Goal: Task Accomplishment & Management: Manage account settings

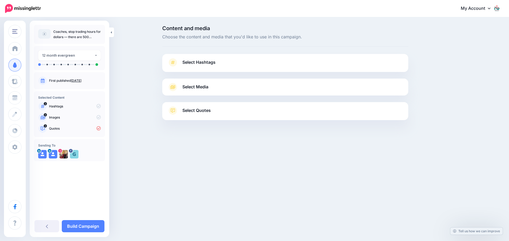
click at [197, 84] on span "Select Media" at bounding box center [195, 86] width 26 height 7
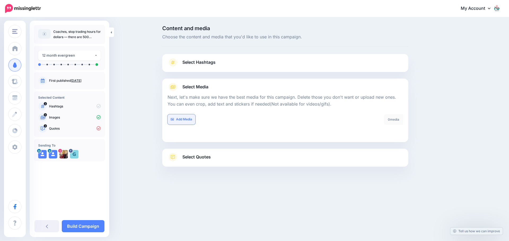
click at [188, 118] on link "Add Media" at bounding box center [181, 119] width 28 height 10
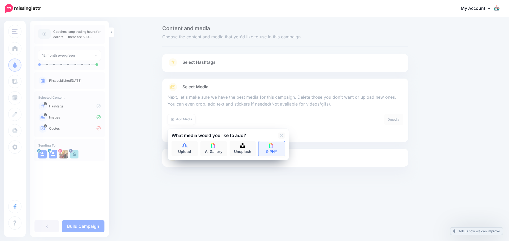
click at [276, 150] on link "GIPHY" at bounding box center [271, 149] width 27 height 15
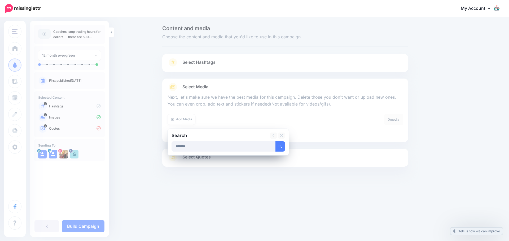
type input "*******"
click at [275, 142] on button "submit" at bounding box center [280, 147] width 10 height 10
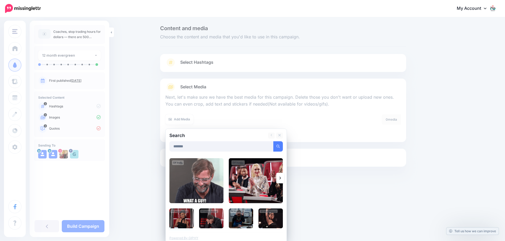
click at [184, 222] on img at bounding box center [181, 219] width 24 height 20
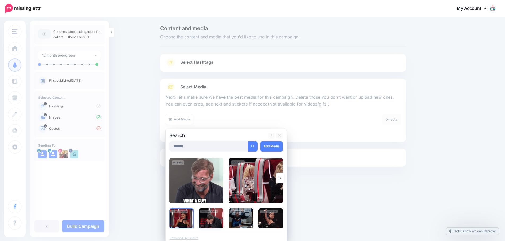
click at [209, 222] on img at bounding box center [211, 219] width 24 height 20
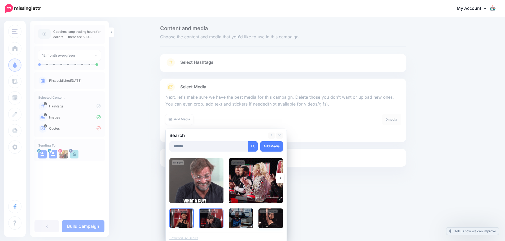
click at [266, 216] on img at bounding box center [270, 219] width 24 height 20
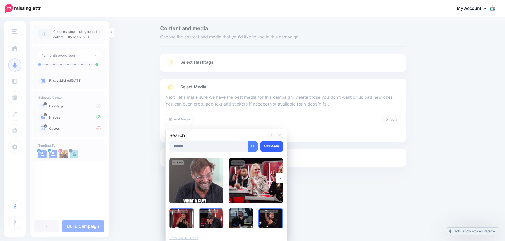
click at [275, 147] on link "Add Media" at bounding box center [271, 147] width 23 height 10
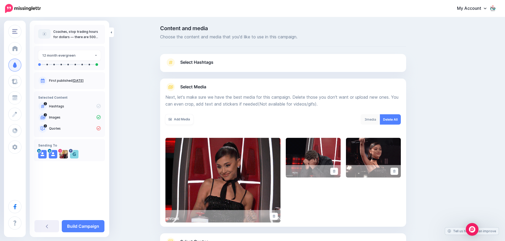
scroll to position [45, 0]
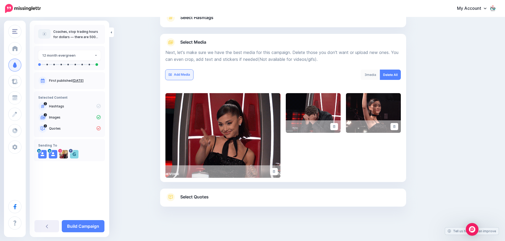
click at [184, 73] on link "Add Media" at bounding box center [179, 75] width 28 height 10
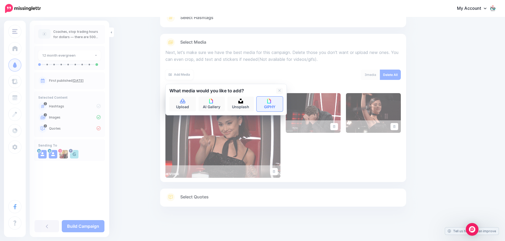
click at [271, 106] on link "GIPHY" at bounding box center [270, 104] width 27 height 15
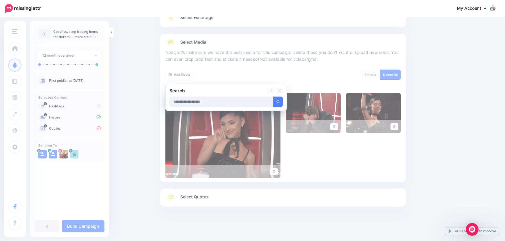
click at [211, 104] on input "text" at bounding box center [221, 102] width 104 height 10
type input "**********"
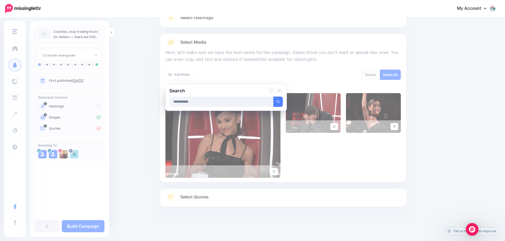
click at [273, 97] on button "submit" at bounding box center [278, 102] width 10 height 10
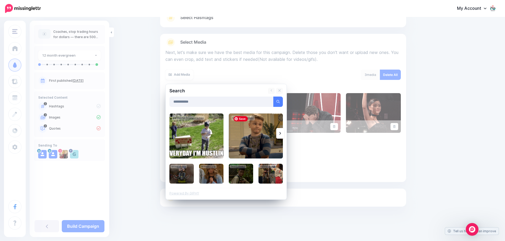
click at [260, 143] on img at bounding box center [256, 136] width 54 height 45
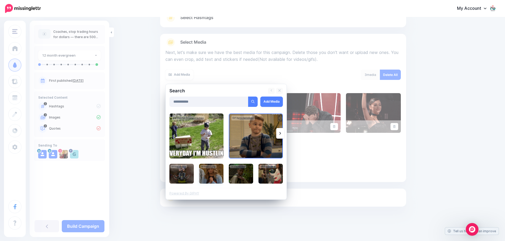
click at [215, 173] on img at bounding box center [211, 174] width 24 height 20
click at [270, 176] on img at bounding box center [270, 174] width 24 height 20
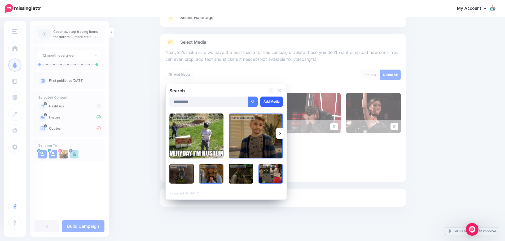
click at [272, 103] on link "Add Media" at bounding box center [271, 102] width 23 height 10
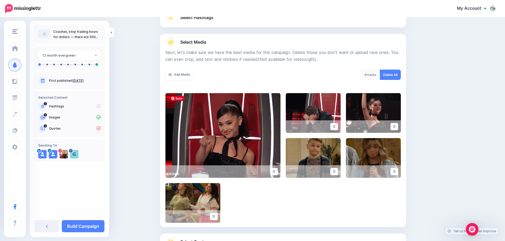
scroll to position [90, 0]
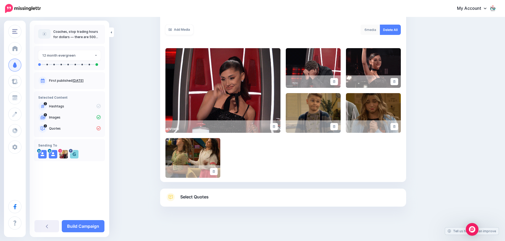
click at [192, 196] on span "Select Quotes" at bounding box center [194, 197] width 28 height 7
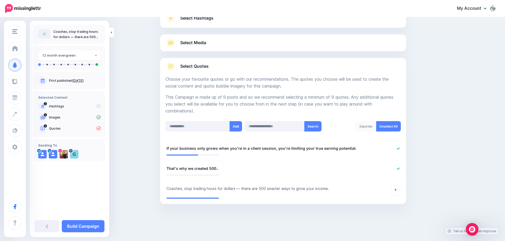
scroll to position [42, 0]
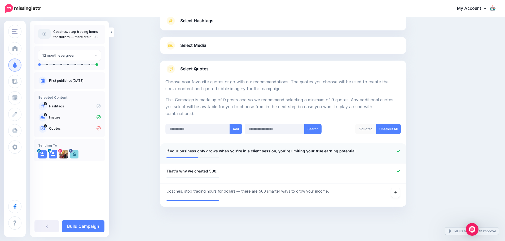
click at [169, 152] on span "If your business only grows when you're in a client session, you're limiting yo…" at bounding box center [261, 151] width 190 height 6
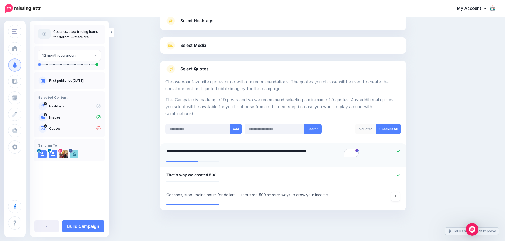
paste textarea "**********"
type textarea "**********"
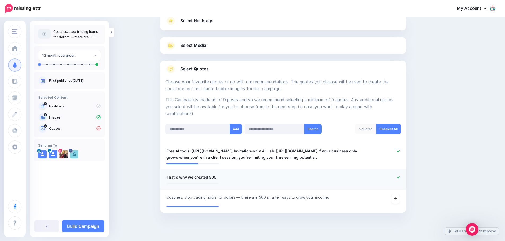
click at [168, 189] on li "**********" at bounding box center [283, 180] width 246 height 20
click at [169, 181] on span "That's why we created 500.." at bounding box center [192, 177] width 52 height 6
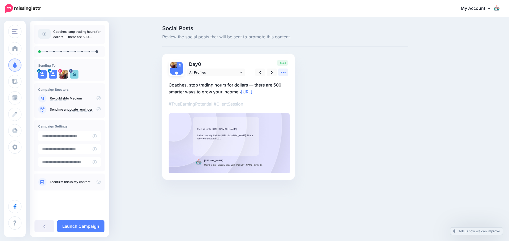
click at [282, 73] on icon at bounding box center [283, 73] width 6 height 6
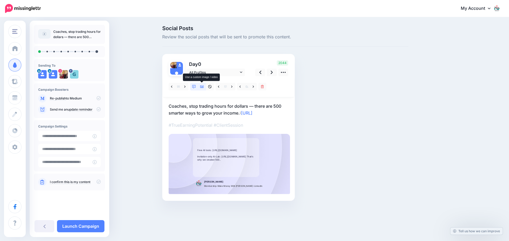
click at [202, 86] on icon at bounding box center [202, 87] width 4 height 4
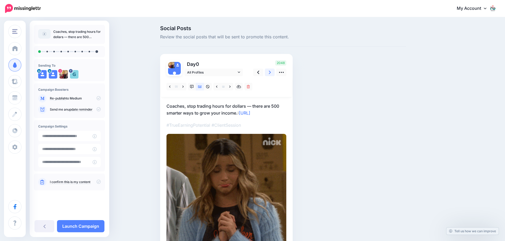
click at [271, 73] on icon at bounding box center [270, 72] width 2 height 3
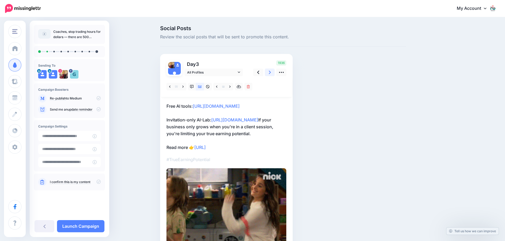
click at [271, 73] on icon at bounding box center [270, 72] width 2 height 3
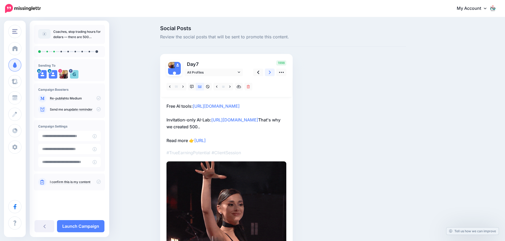
click at [271, 73] on icon at bounding box center [270, 72] width 2 height 3
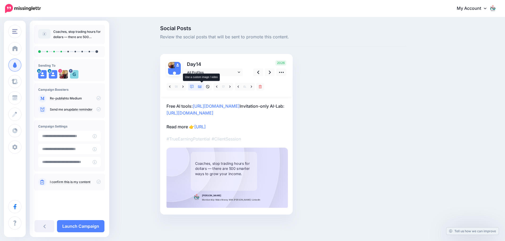
click at [200, 87] on icon at bounding box center [200, 87] width 4 height 3
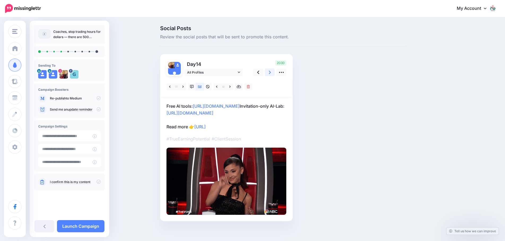
click at [271, 73] on icon at bounding box center [270, 73] width 2 height 6
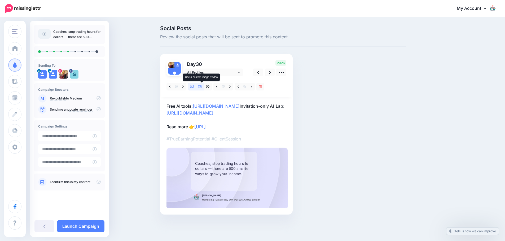
click at [201, 87] on icon at bounding box center [200, 87] width 4 height 4
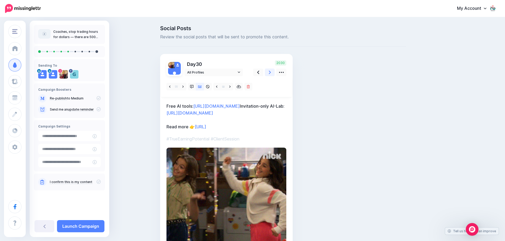
click at [271, 73] on icon at bounding box center [270, 73] width 2 height 6
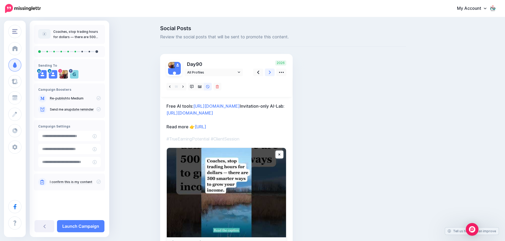
click at [271, 73] on icon at bounding box center [270, 73] width 2 height 6
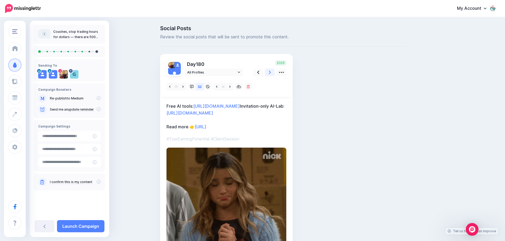
click at [271, 73] on icon at bounding box center [270, 73] width 2 height 6
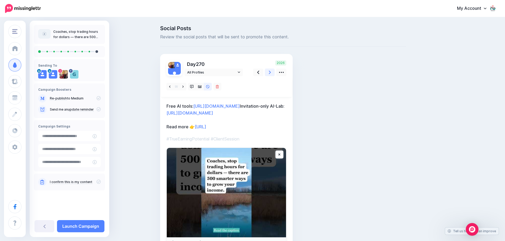
click at [271, 73] on icon at bounding box center [270, 73] width 2 height 6
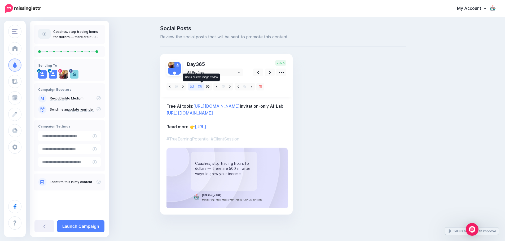
click at [202, 87] on icon at bounding box center [200, 87] width 4 height 4
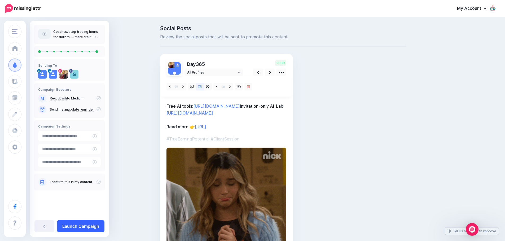
click at [78, 226] on link "Launch Campaign" at bounding box center [80, 226] width 47 height 12
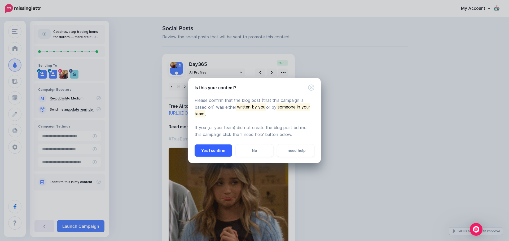
click at [210, 149] on button "Yes I confirm" at bounding box center [213, 151] width 37 height 12
